Goal: Task Accomplishment & Management: Manage account settings

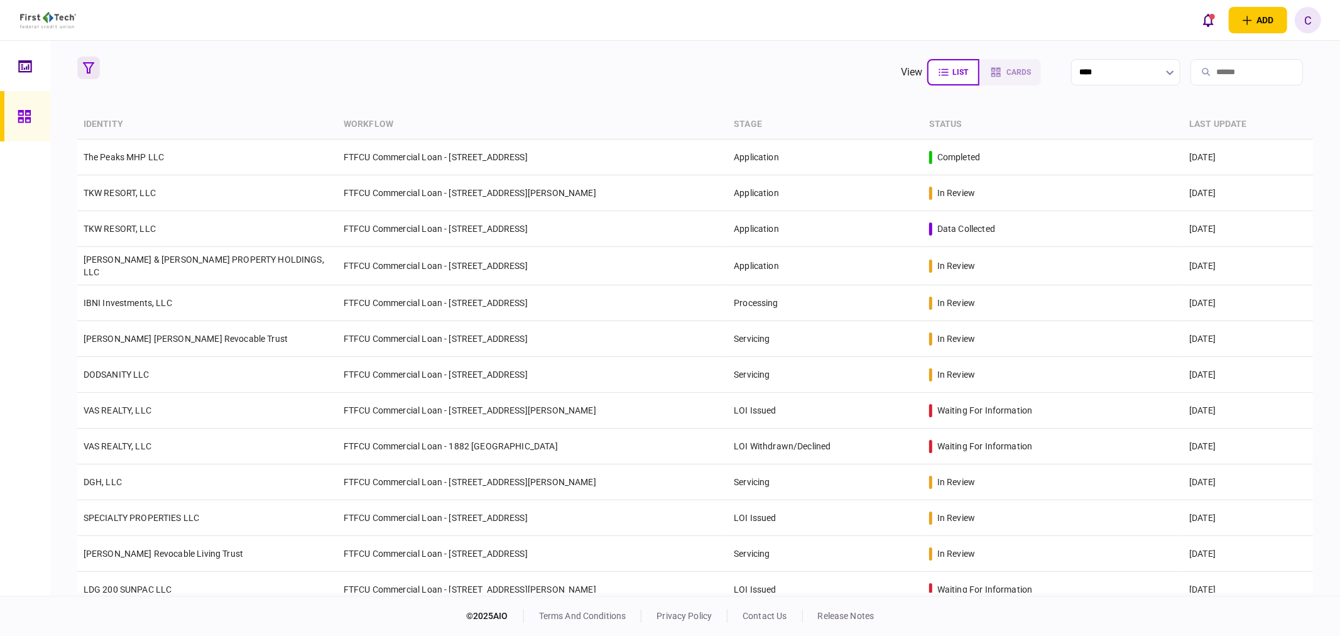
click at [90, 60] on button "button" at bounding box center [88, 68] width 23 height 23
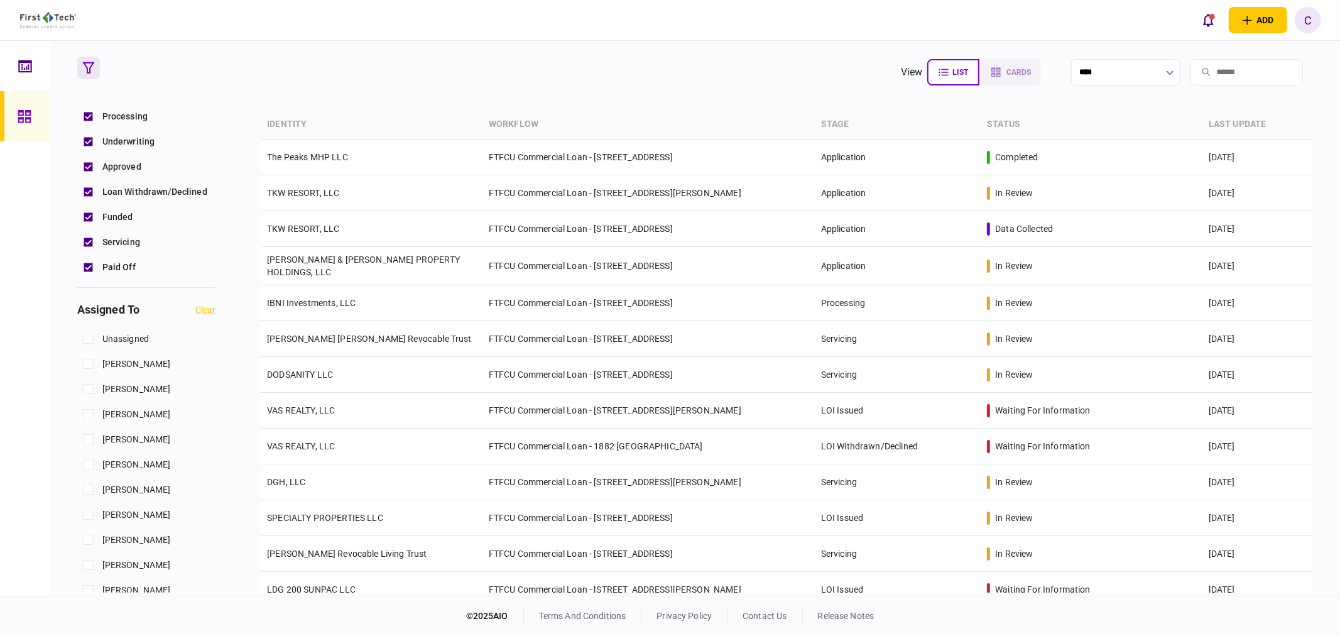
scroll to position [488, 0]
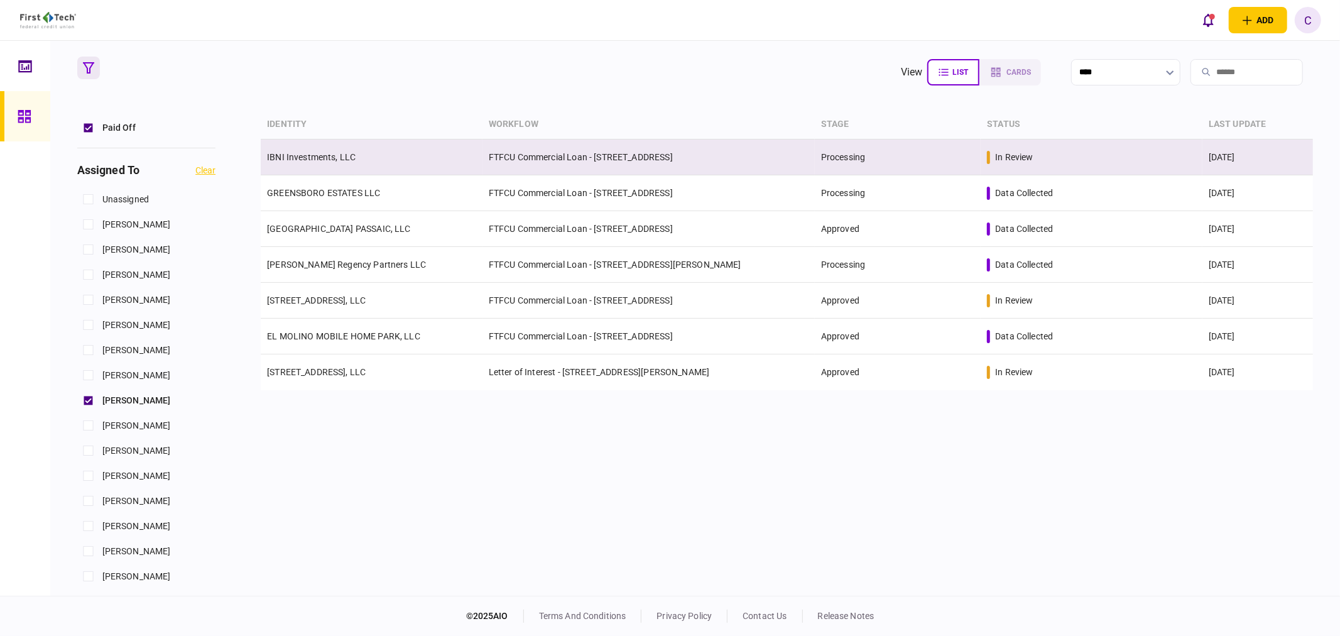
click at [315, 154] on link "IBNI Investments, LLC" at bounding box center [311, 157] width 89 height 10
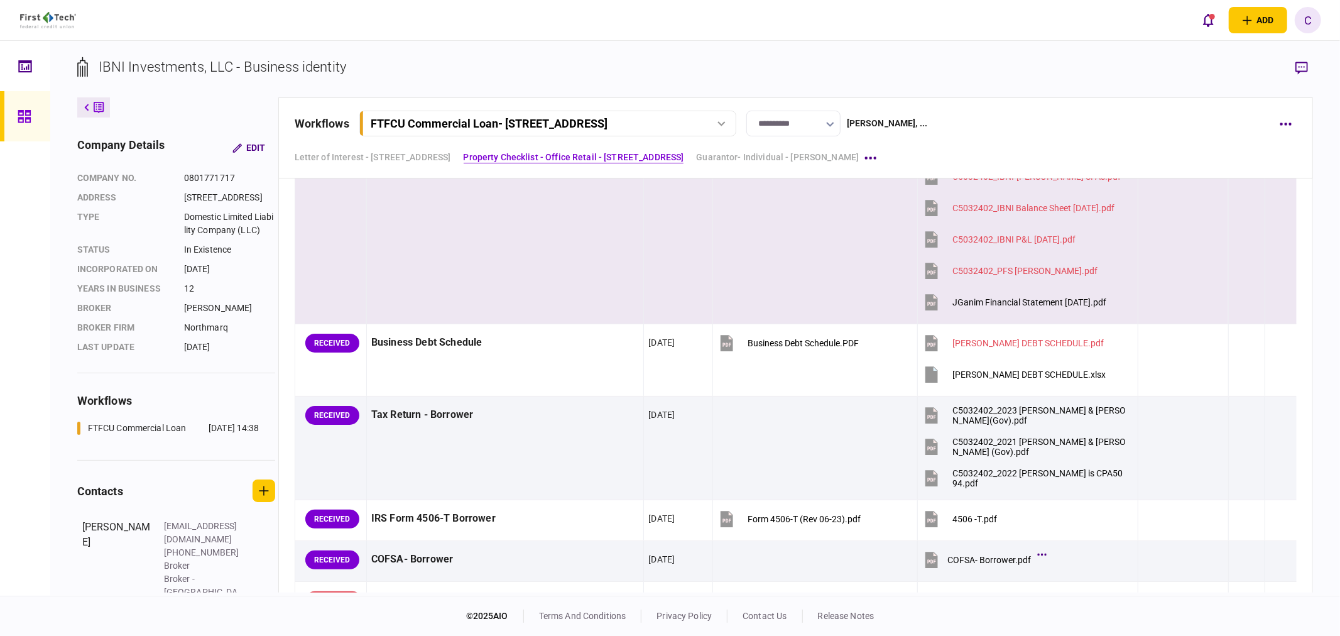
scroll to position [907, 0]
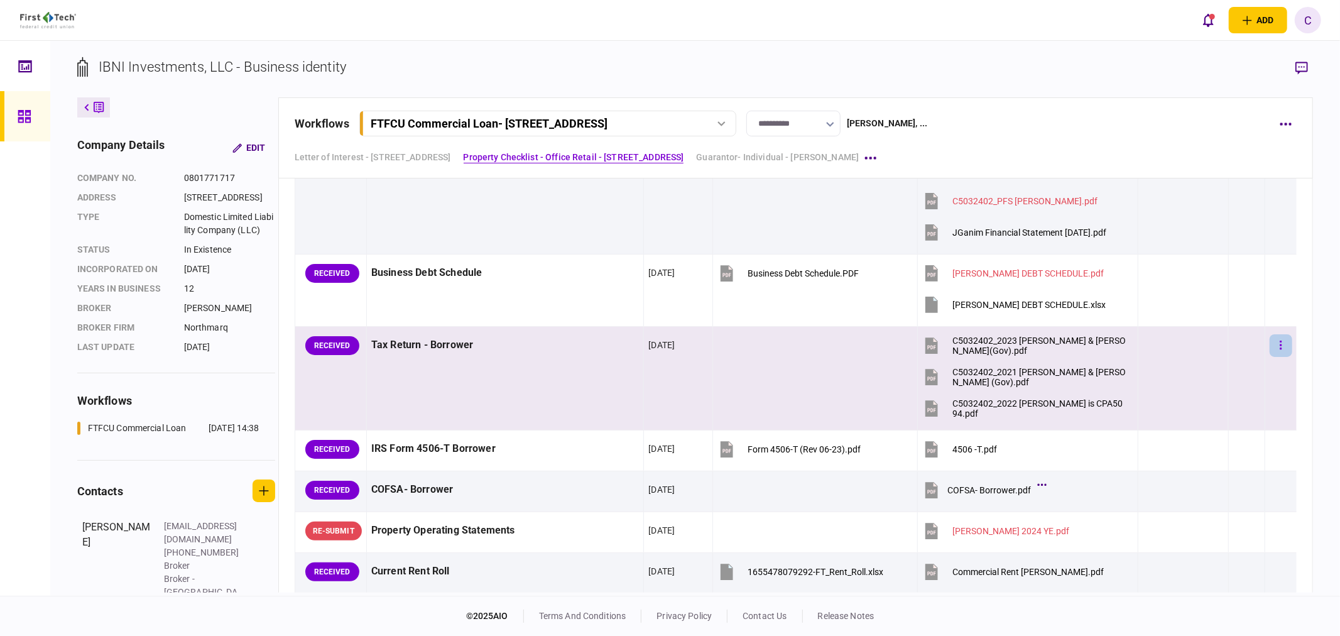
click at [1278, 347] on button "button" at bounding box center [1281, 345] width 23 height 23
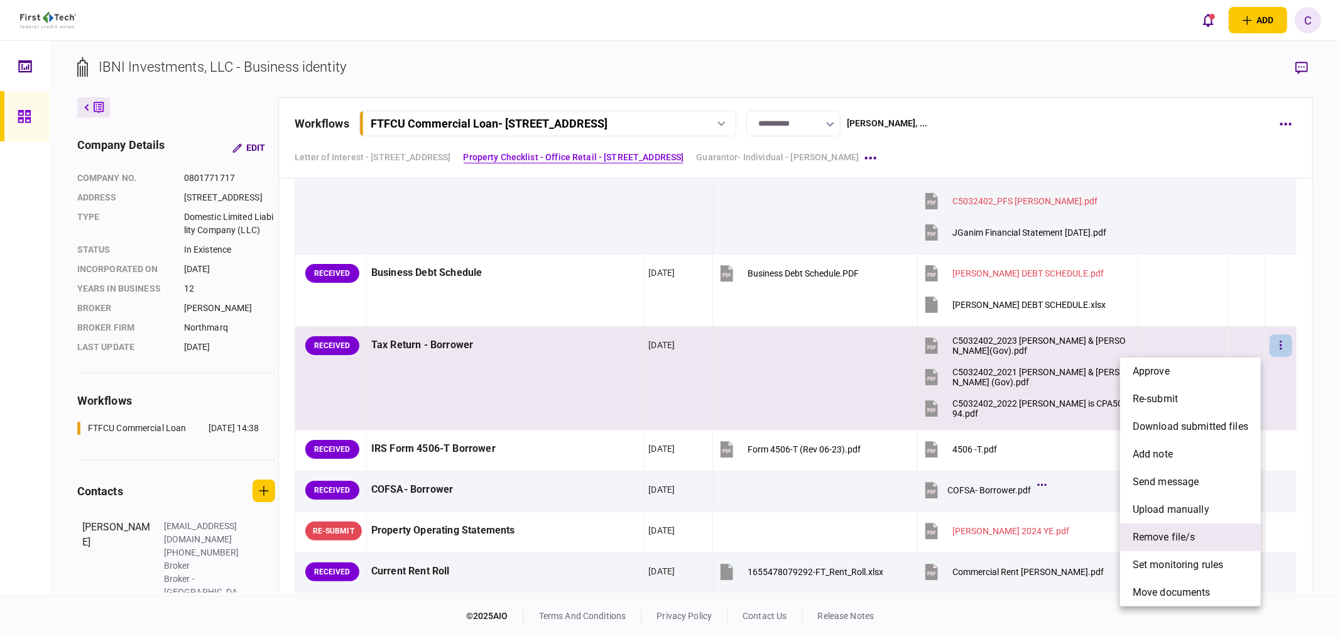
click at [1176, 539] on span "remove file/s" at bounding box center [1164, 537] width 63 height 15
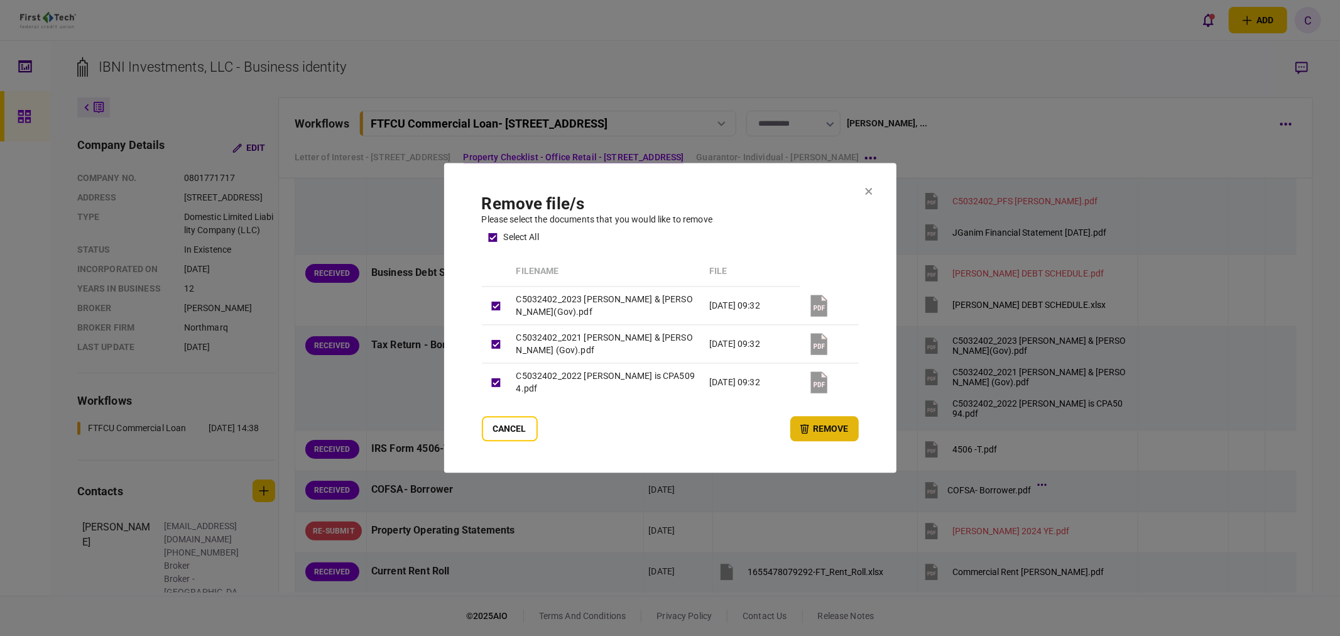
click at [821, 424] on button "remove" at bounding box center [825, 429] width 68 height 25
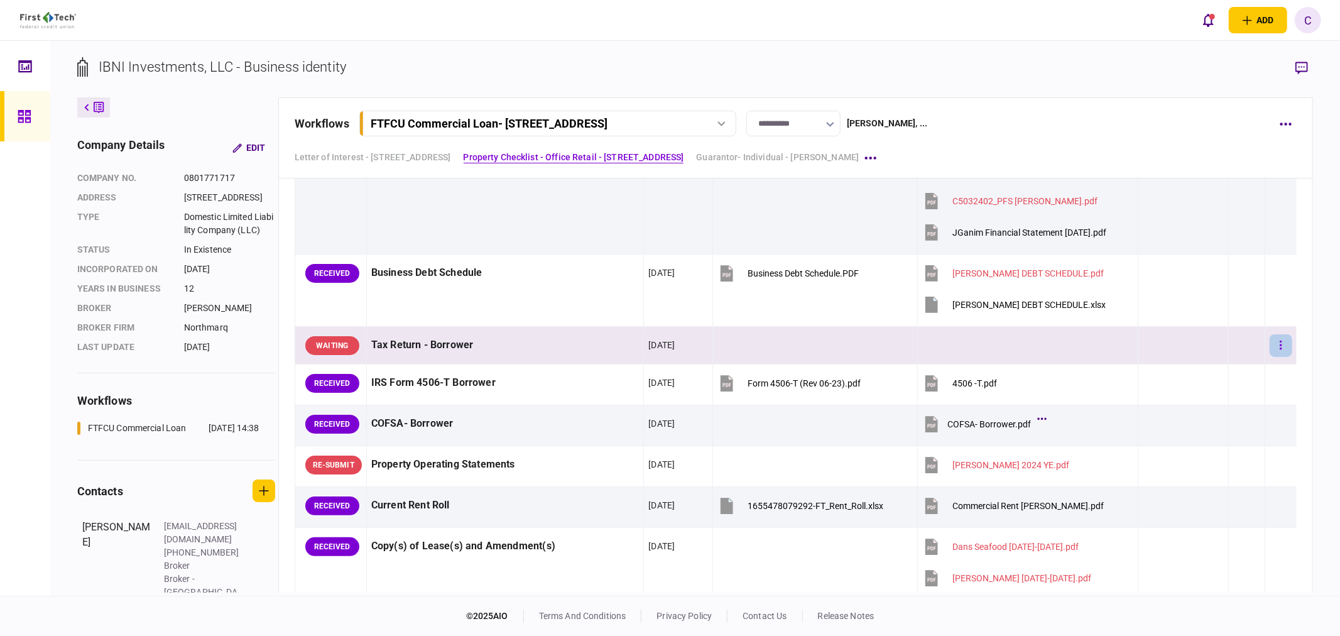
click at [1270, 347] on button "button" at bounding box center [1281, 345] width 23 height 23
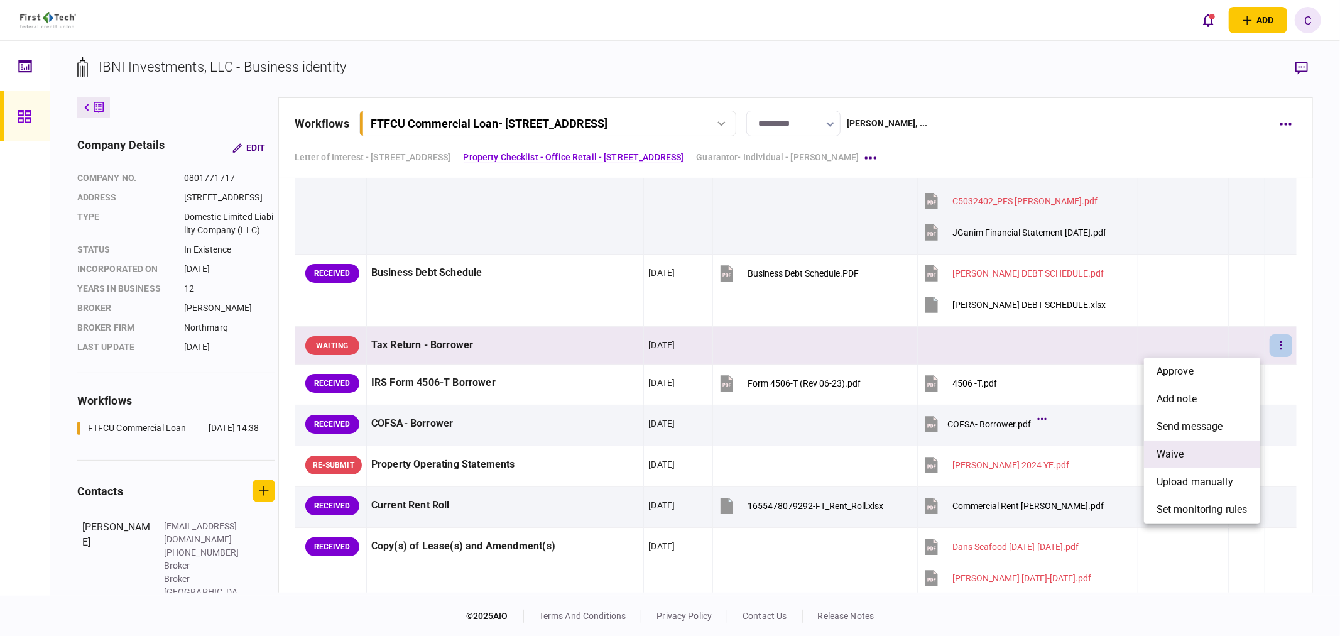
click at [1175, 456] on span "waive" at bounding box center [1171, 454] width 28 height 15
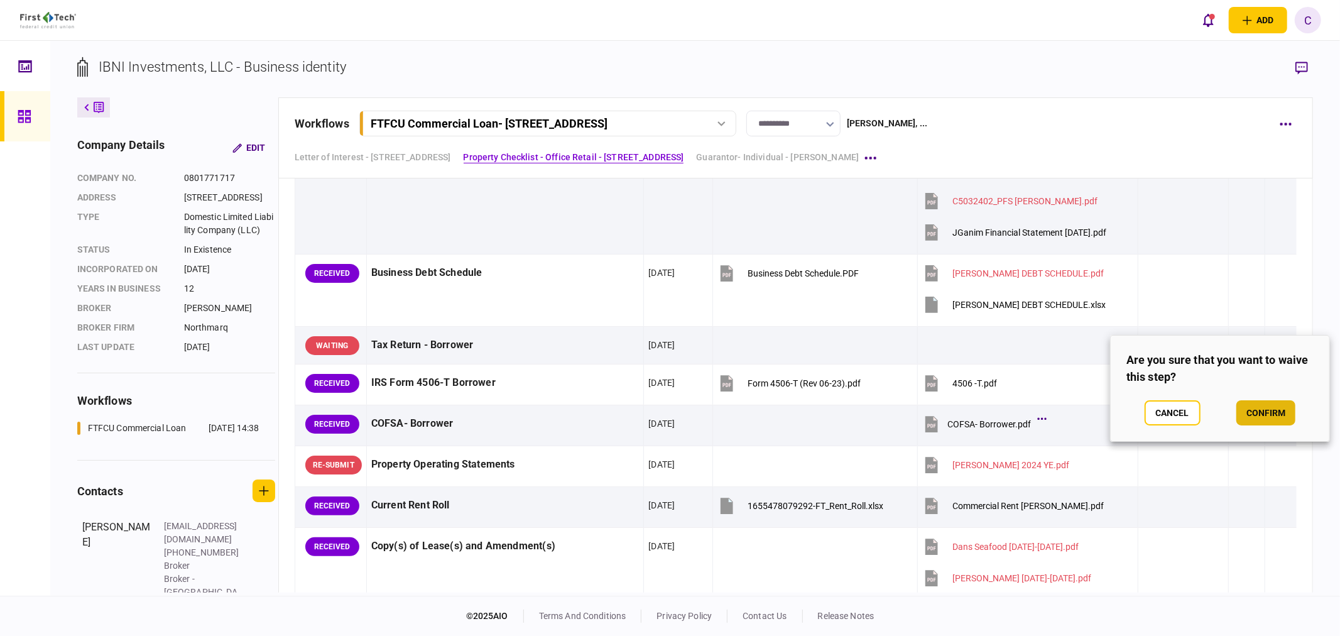
click at [1261, 415] on button "confirm" at bounding box center [1266, 412] width 59 height 25
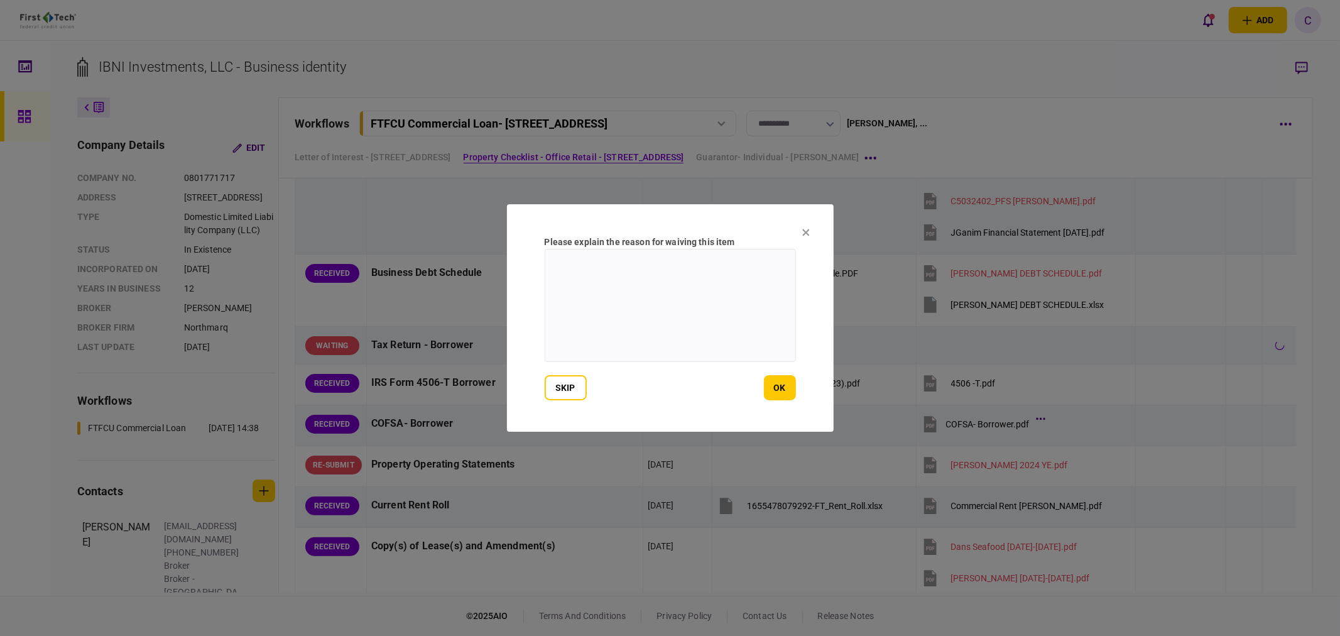
click at [625, 313] on textarea at bounding box center [670, 305] width 251 height 113
click at [770, 261] on textarea "**********" at bounding box center [670, 305] width 251 height 113
click at [662, 260] on textarea "**********" at bounding box center [670, 305] width 251 height 113
drag, startPoint x: 785, startPoint y: 261, endPoint x: 262, endPoint y: 249, distance: 523.6
click at [262, 249] on div "**********" at bounding box center [670, 318] width 1340 height 636
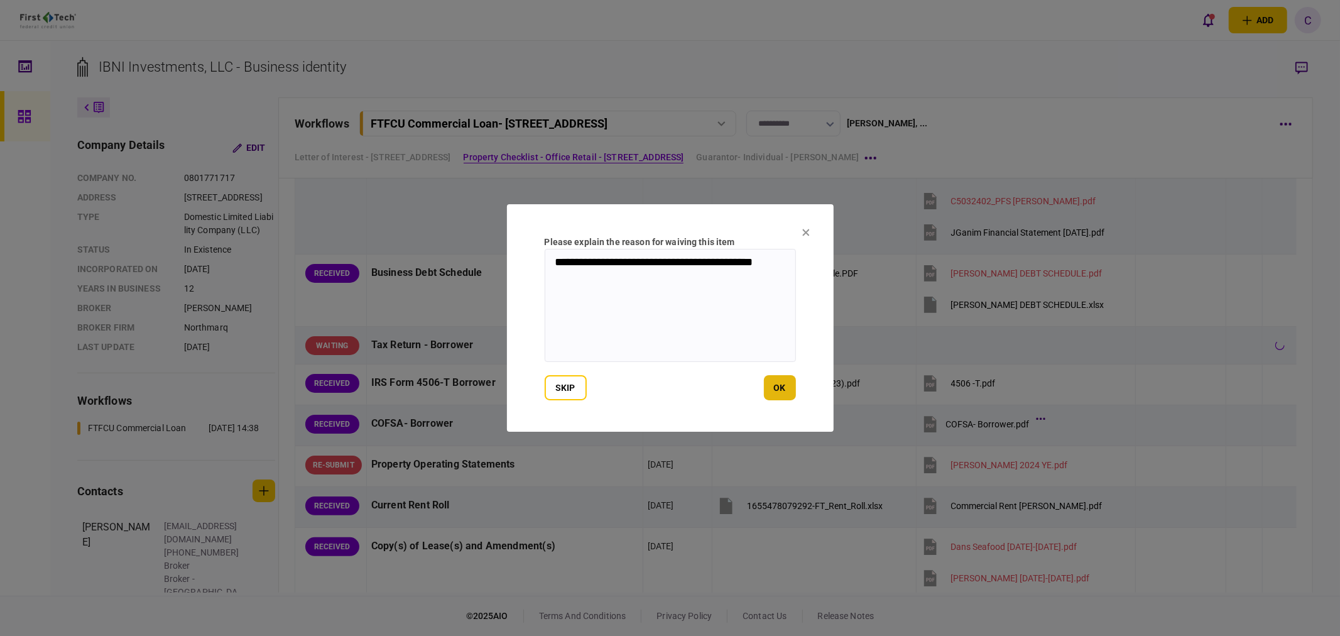
type textarea "**********"
click at [790, 390] on button "ok" at bounding box center [780, 387] width 32 height 25
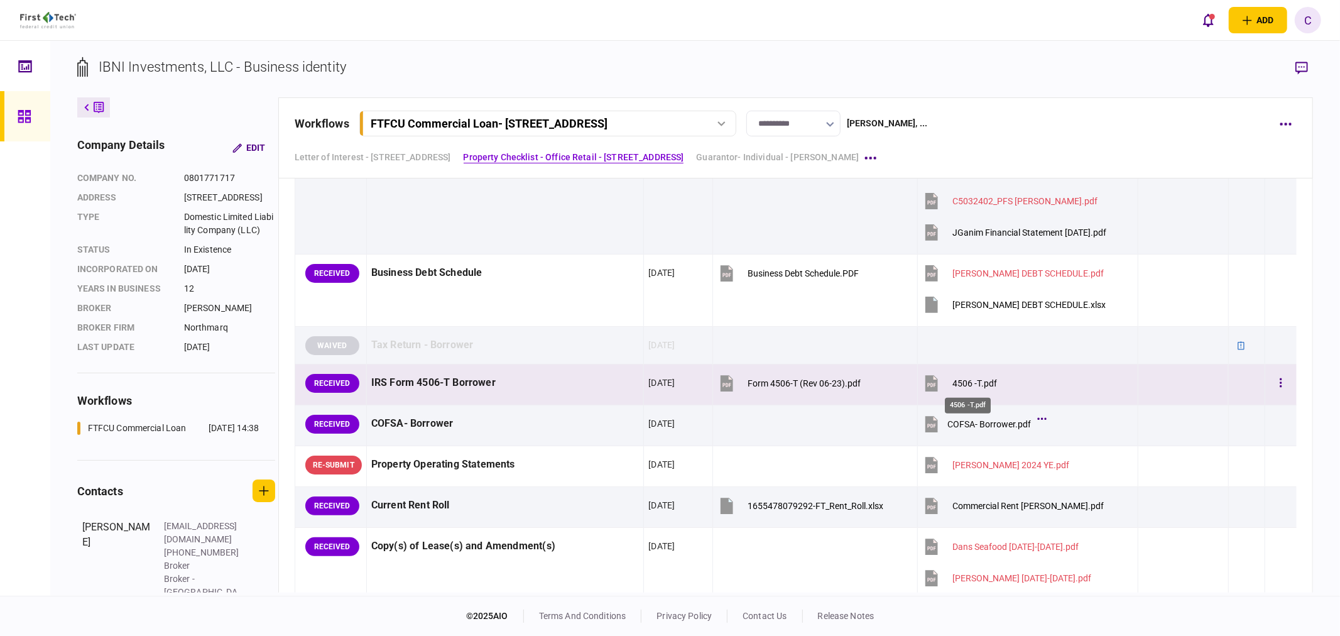
click at [962, 383] on div "4506 -T.pdf" at bounding box center [975, 383] width 45 height 10
click at [1276, 387] on button "button" at bounding box center [1281, 383] width 23 height 23
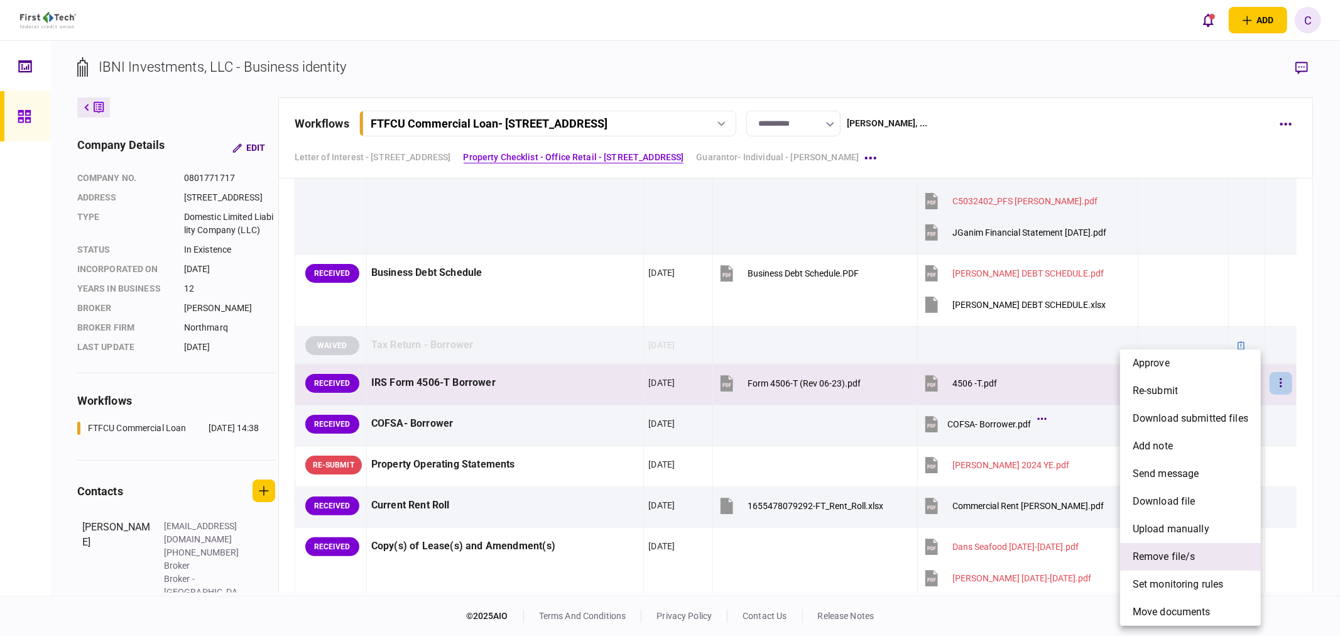
click at [1156, 553] on span "remove file/s" at bounding box center [1164, 556] width 63 height 15
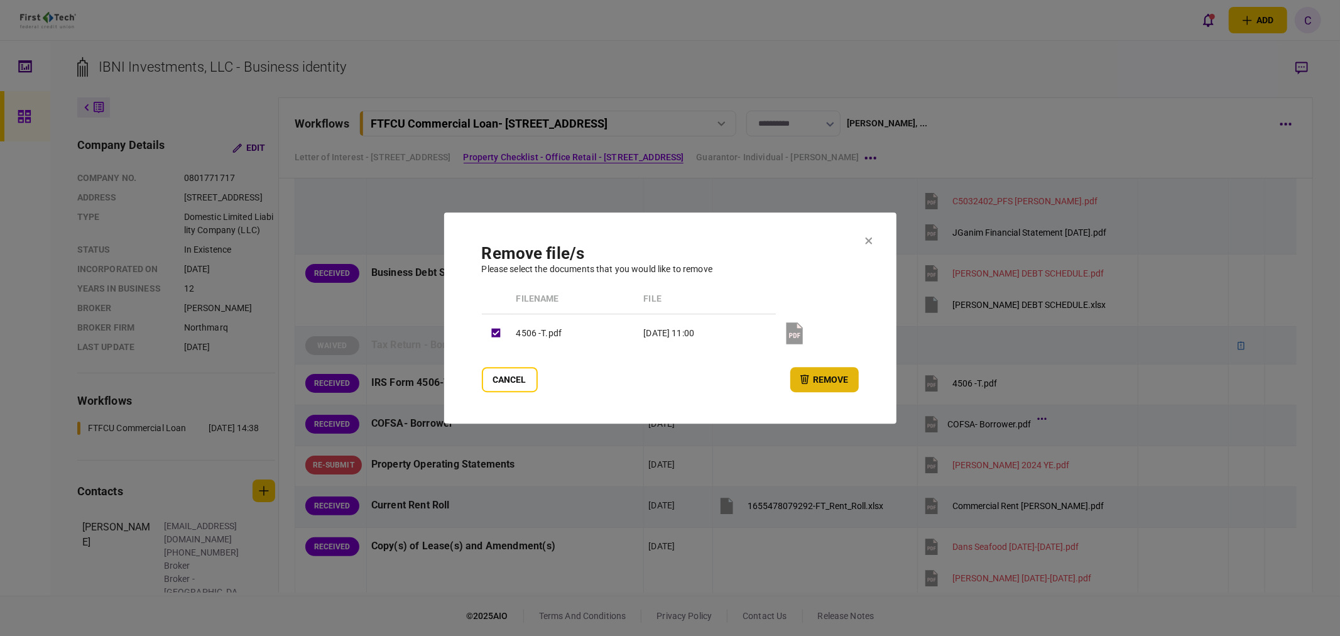
click at [811, 379] on button "remove" at bounding box center [825, 379] width 68 height 25
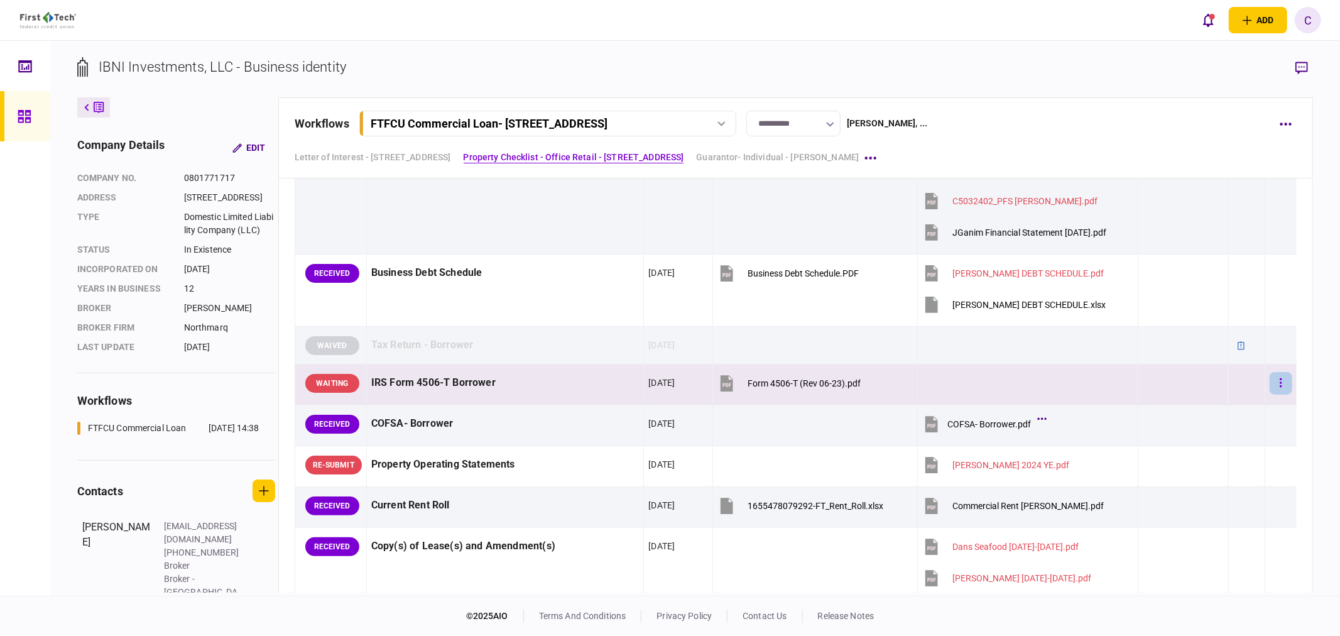
click at [1272, 381] on button "button" at bounding box center [1281, 383] width 23 height 23
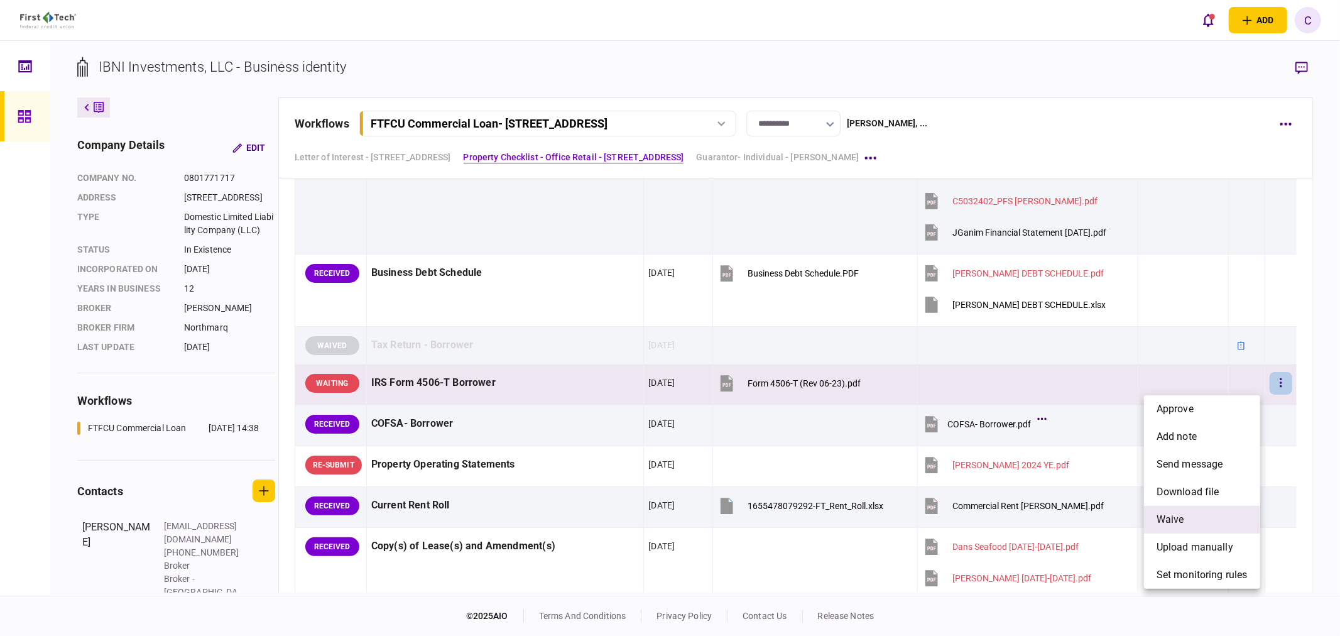
click at [1179, 524] on span "waive" at bounding box center [1171, 519] width 28 height 15
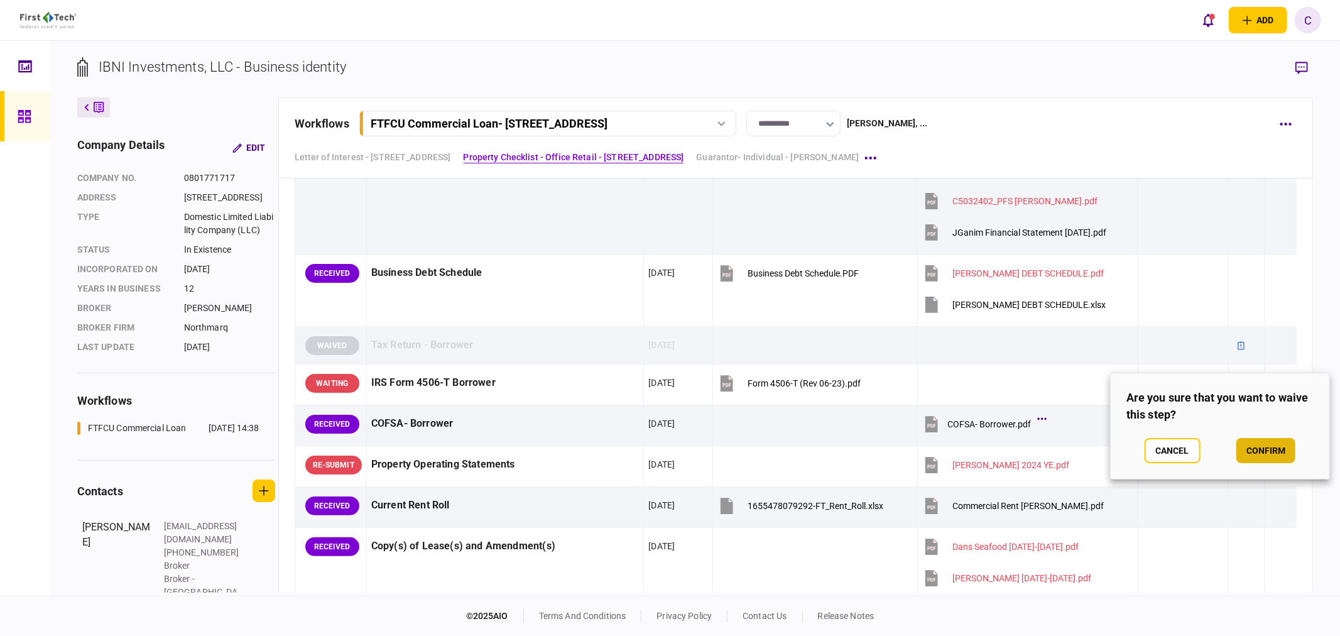
click at [1264, 447] on button "confirm" at bounding box center [1266, 450] width 59 height 25
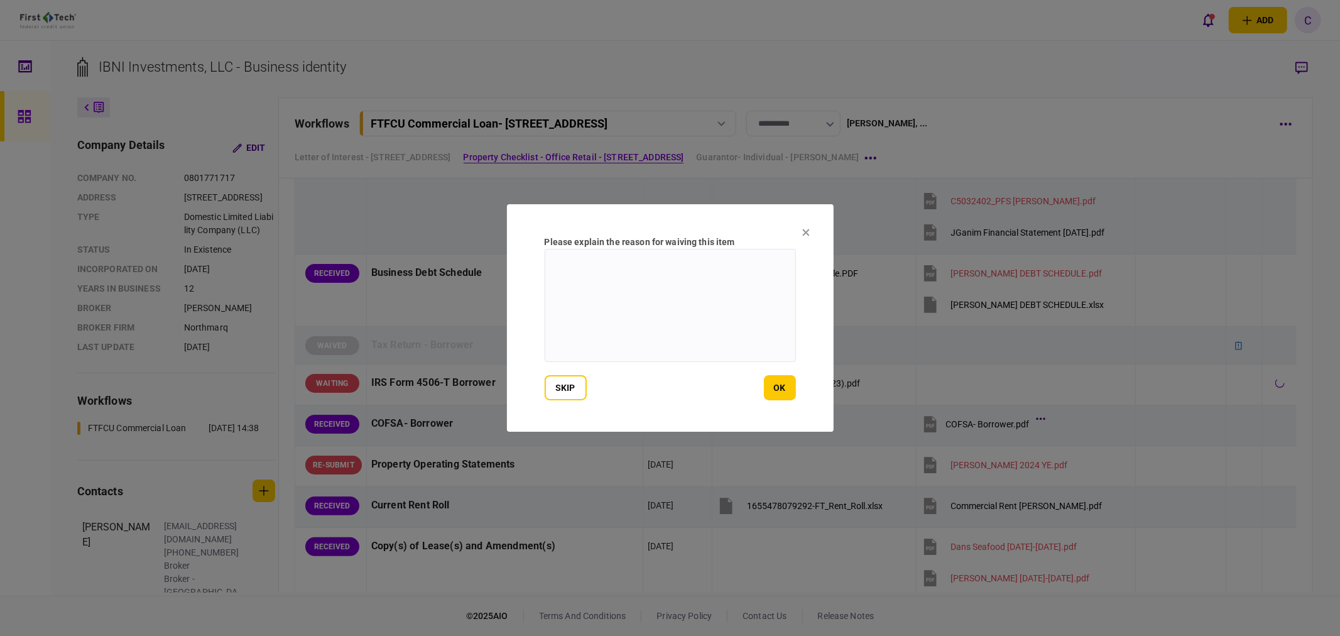
click at [753, 322] on textarea at bounding box center [670, 305] width 251 height 113
paste textarea "**********"
type textarea "**********"
click at [784, 390] on button "ok" at bounding box center [780, 387] width 32 height 25
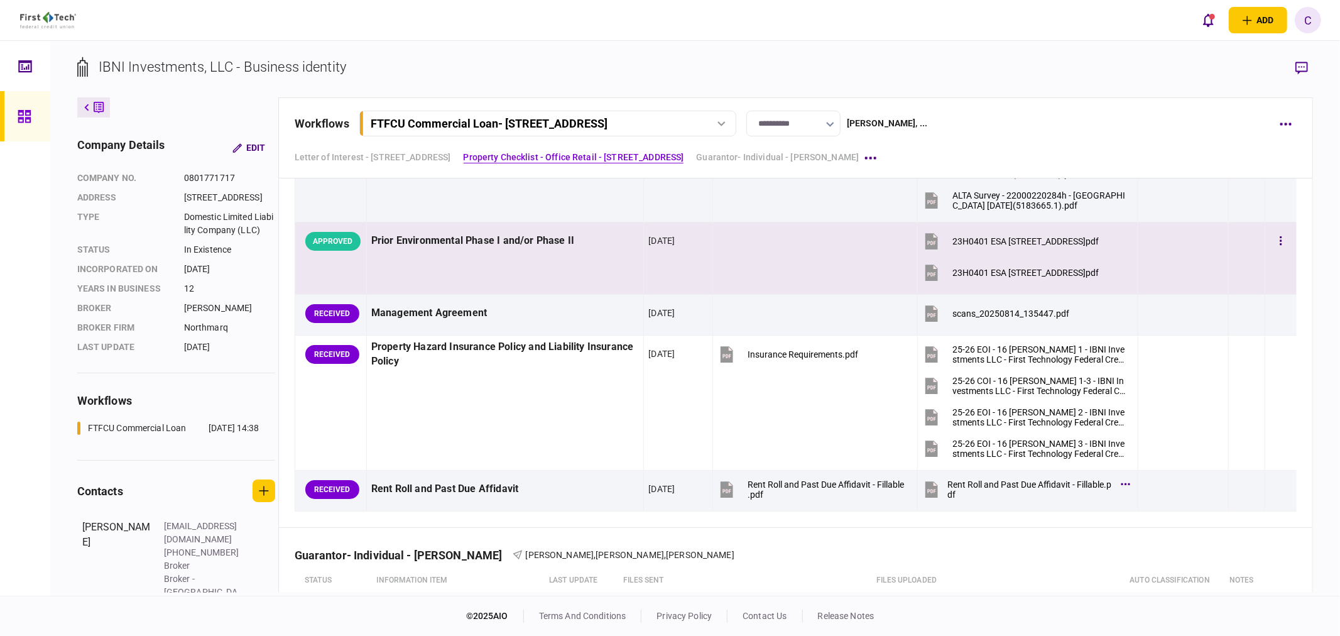
scroll to position [1815, 0]
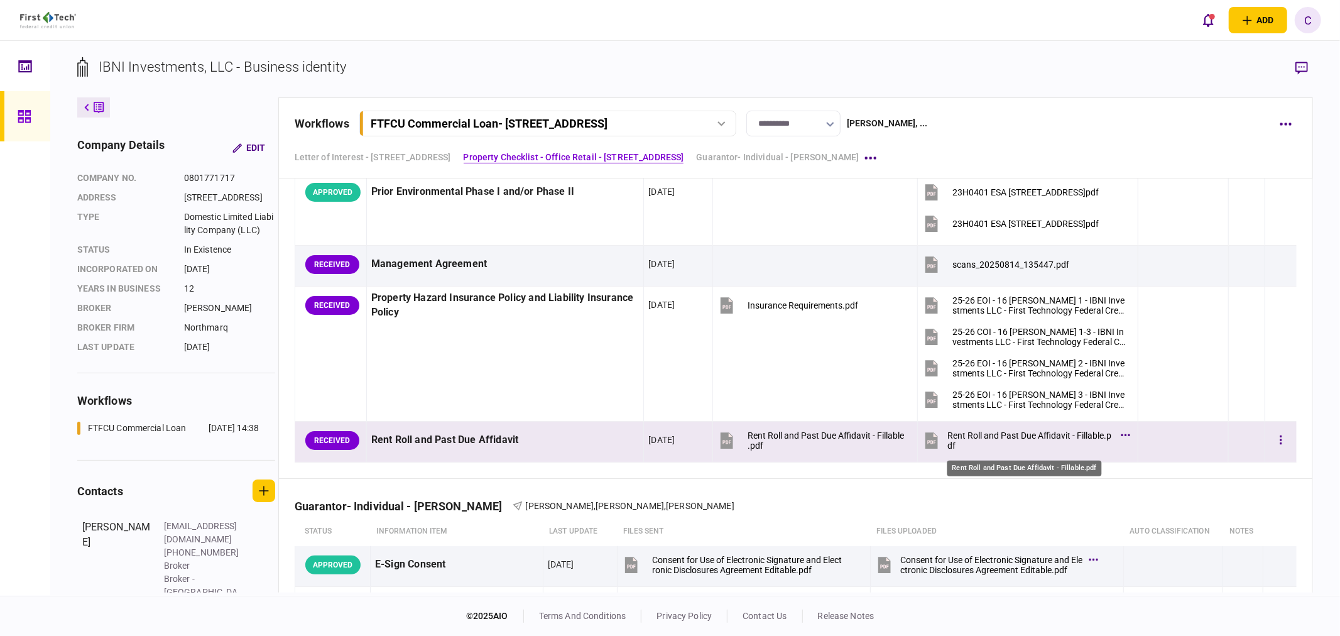
click at [995, 437] on div "Rent Roll and Past Due Affidavit - Fillable.pdf" at bounding box center [1031, 440] width 167 height 20
click at [1276, 442] on button "button" at bounding box center [1281, 440] width 23 height 23
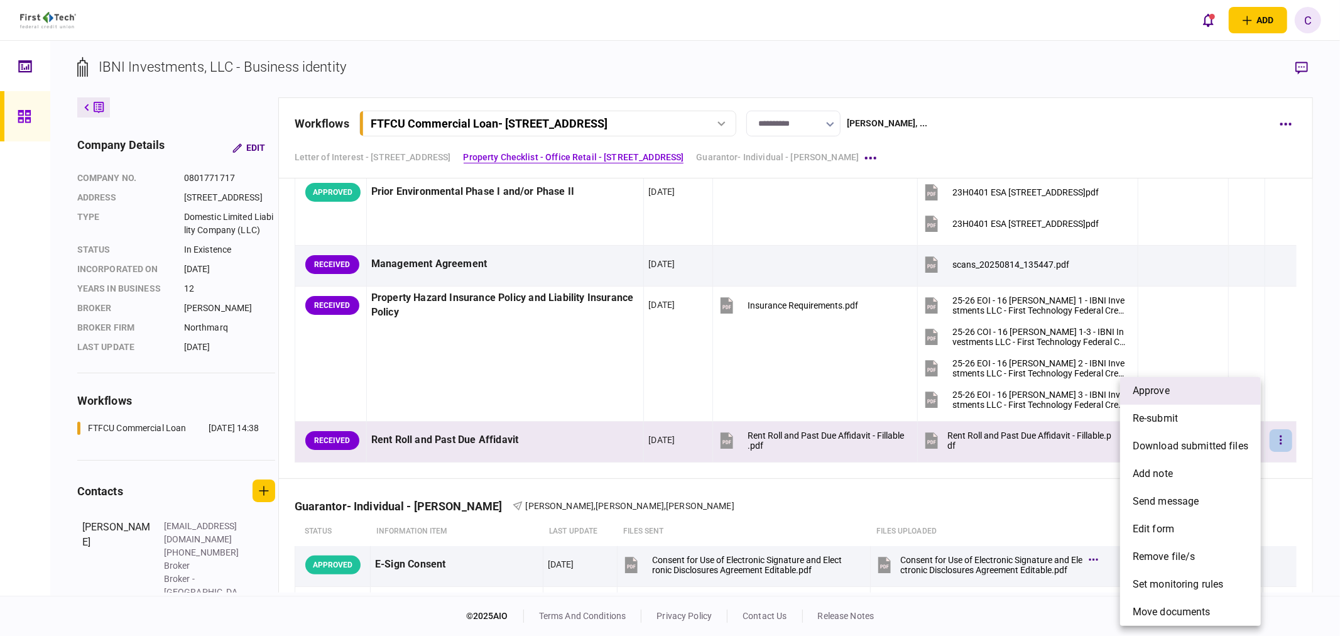
click at [1159, 397] on span "approve" at bounding box center [1151, 390] width 37 height 15
